Goal: Task Accomplishment & Management: Use online tool/utility

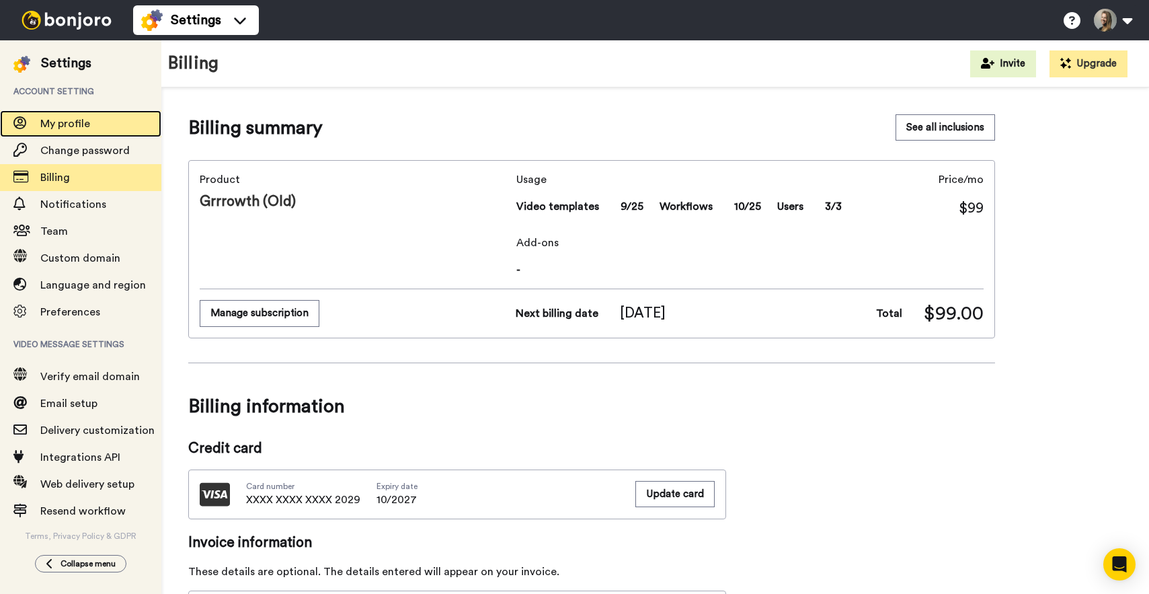
click at [91, 128] on span "My profile" at bounding box center [100, 124] width 121 height 16
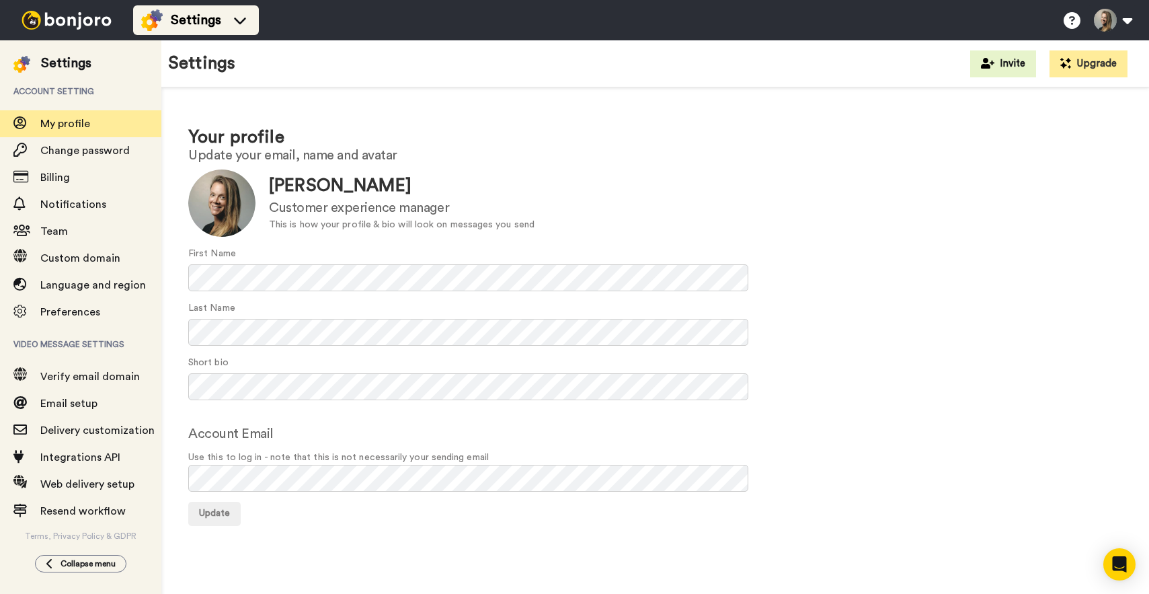
click at [210, 15] on span "Settings" at bounding box center [196, 20] width 50 height 19
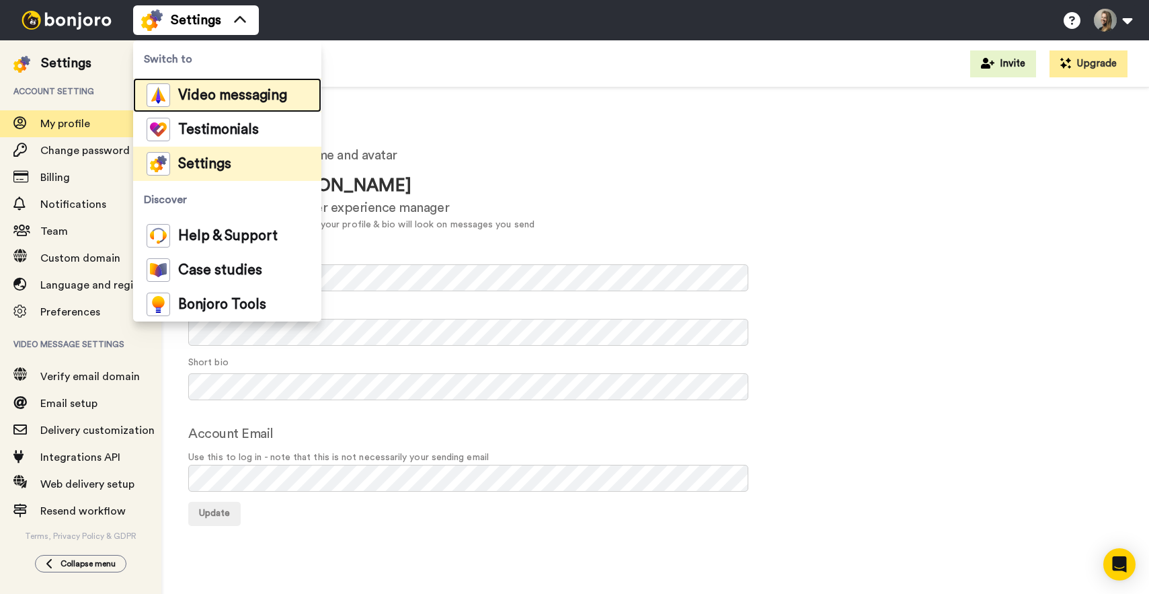
click at [219, 89] on span "Video messaging" at bounding box center [232, 95] width 109 height 13
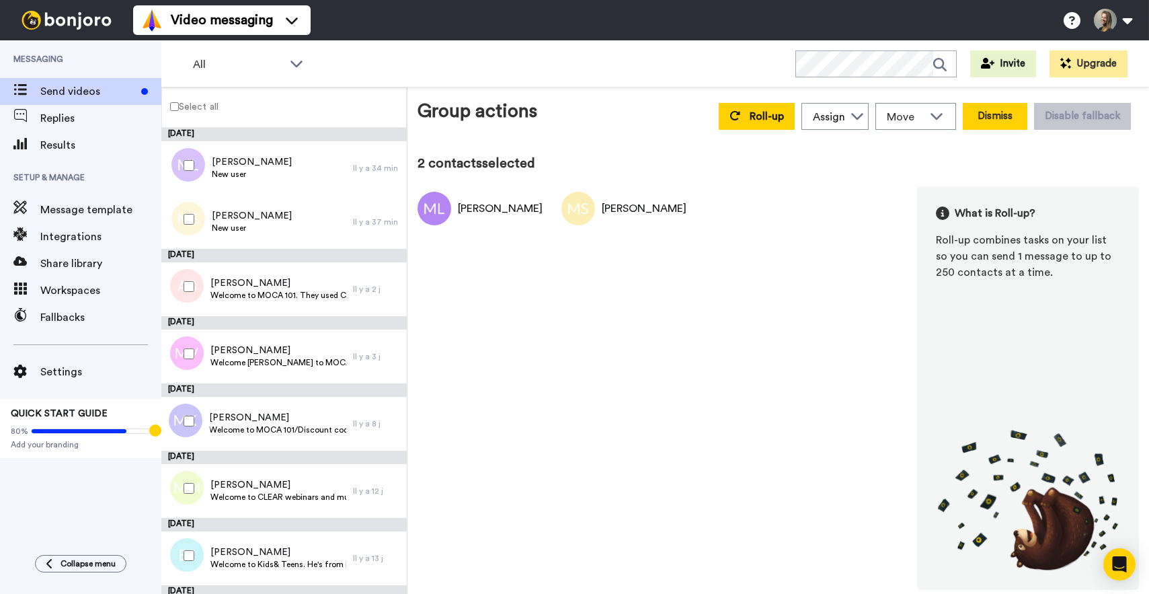
click at [997, 113] on button "Dismiss" at bounding box center [995, 116] width 65 height 27
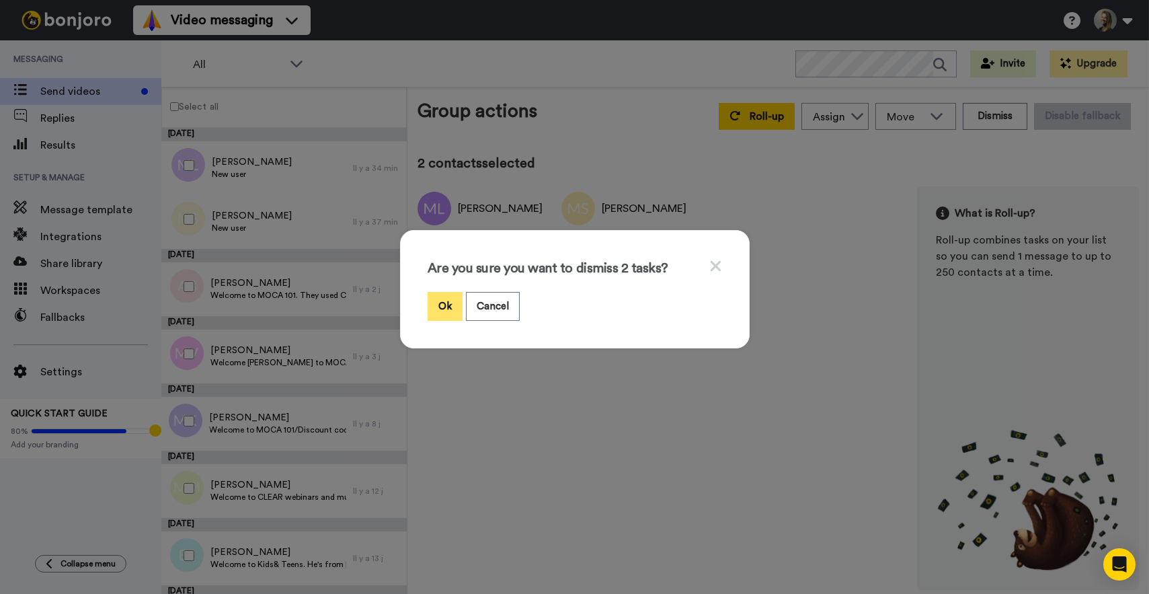
click at [448, 311] on button "Ok" at bounding box center [445, 306] width 35 height 29
